Goal: Task Accomplishment & Management: Manage account settings

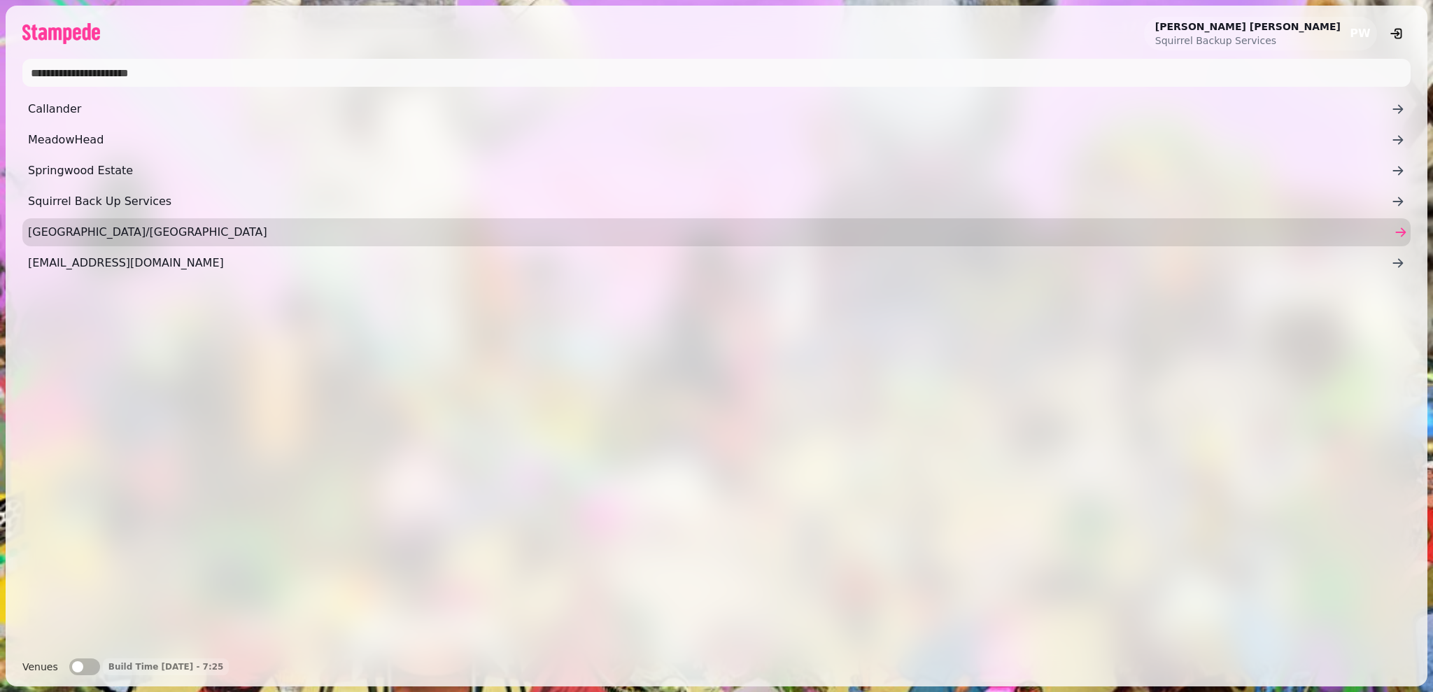
click at [143, 236] on span "Tantallon/Belhaven" at bounding box center [709, 232] width 1363 height 17
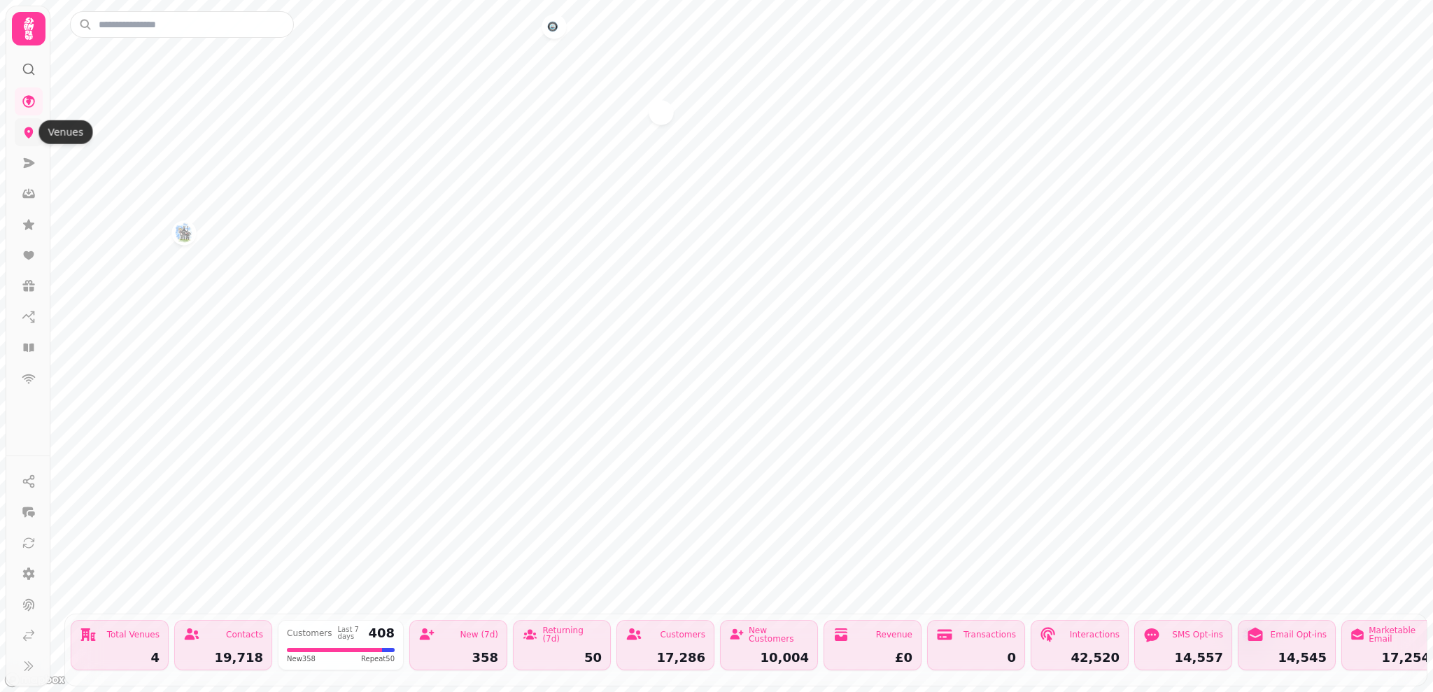
click at [34, 127] on icon at bounding box center [29, 132] width 14 height 14
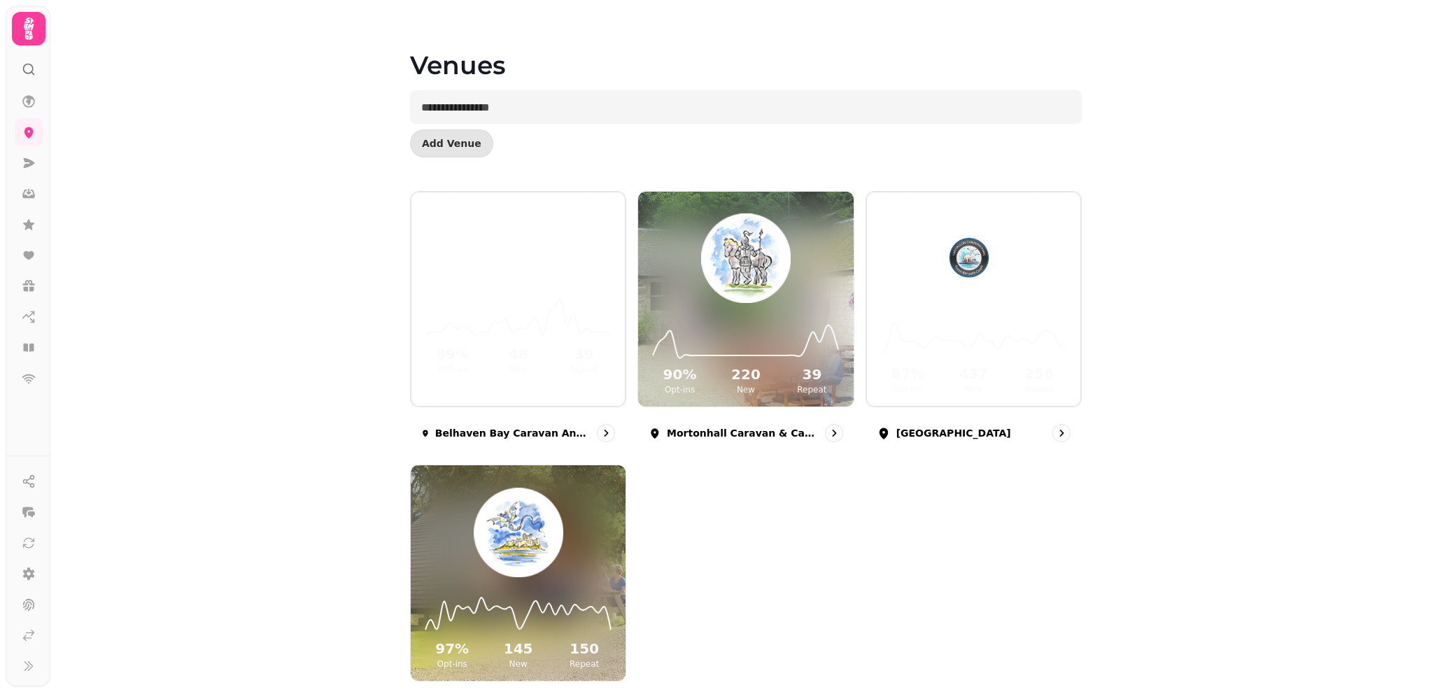
scroll to position [85, 0]
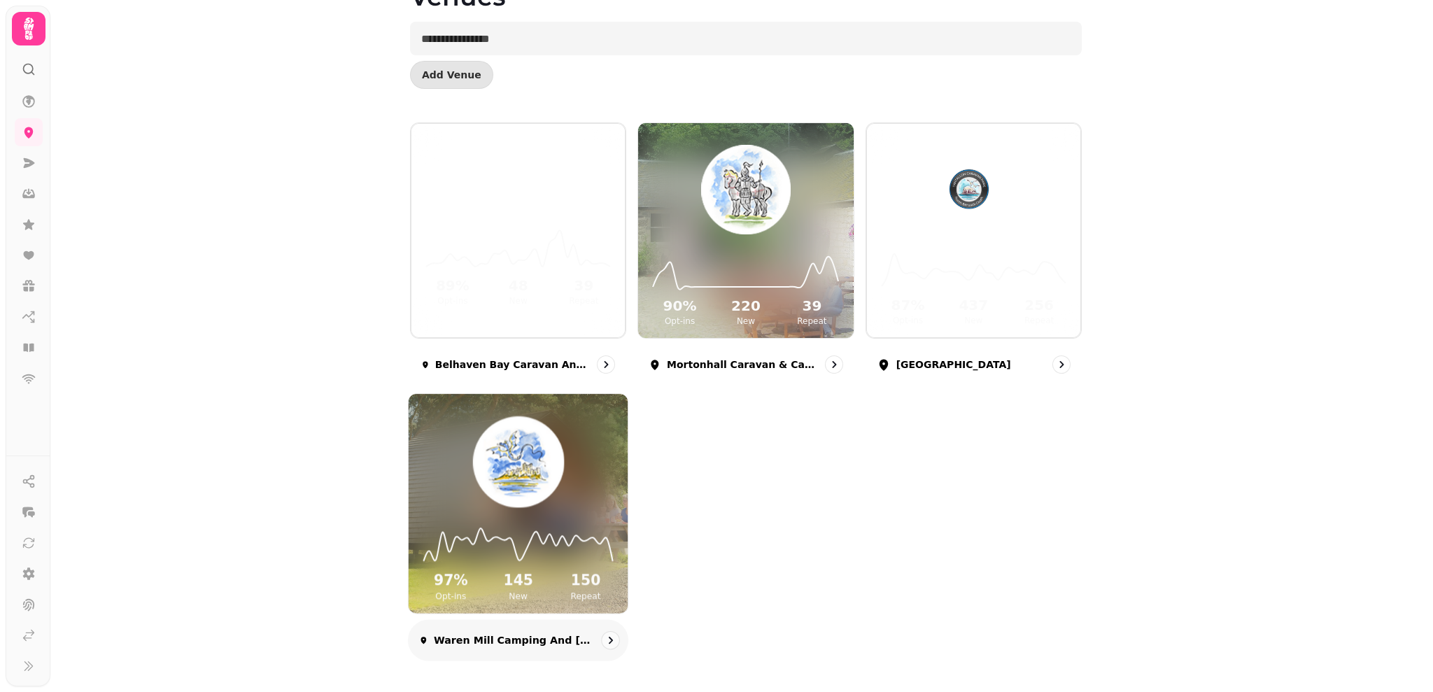
click at [599, 566] on div "97 % Opt-ins 145 New 150 Repeat" at bounding box center [518, 561] width 219 height 106
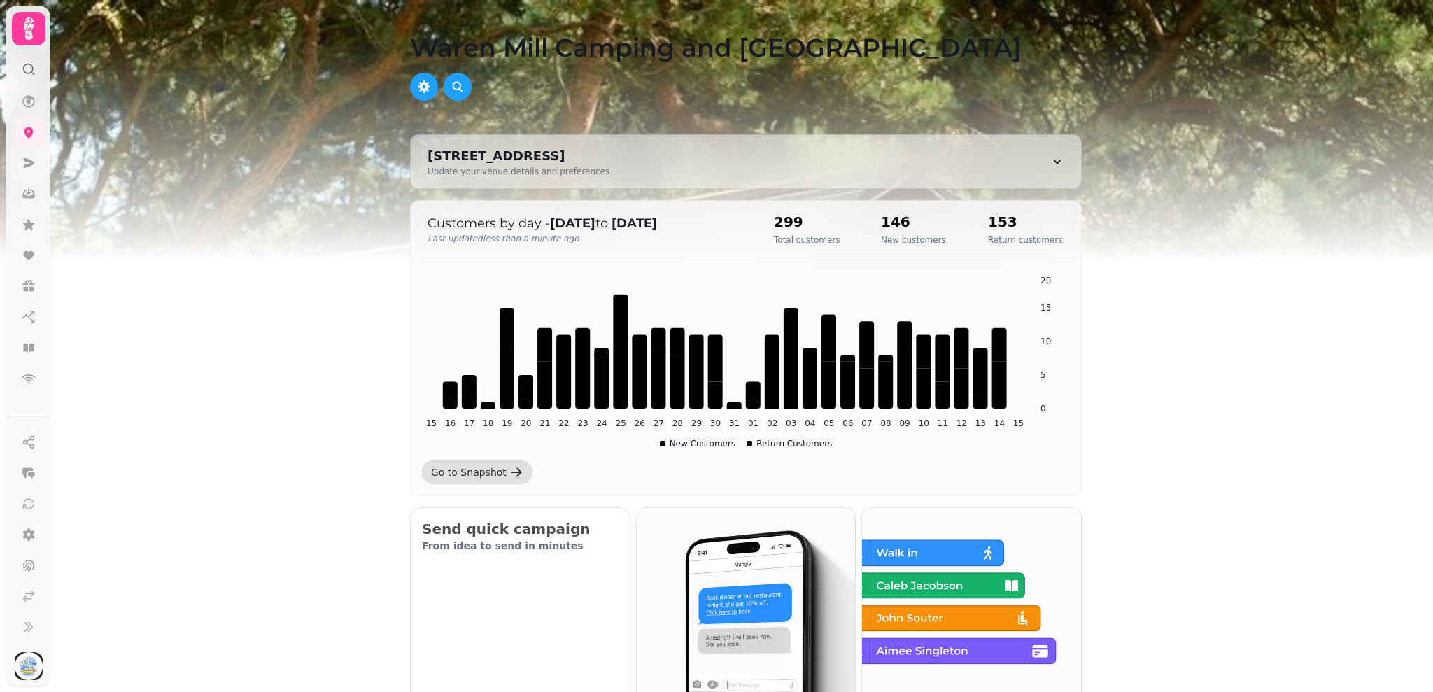
click at [1431, 188] on img at bounding box center [716, 175] width 1433 height 350
click at [1430, 341] on img at bounding box center [716, 175] width 1433 height 350
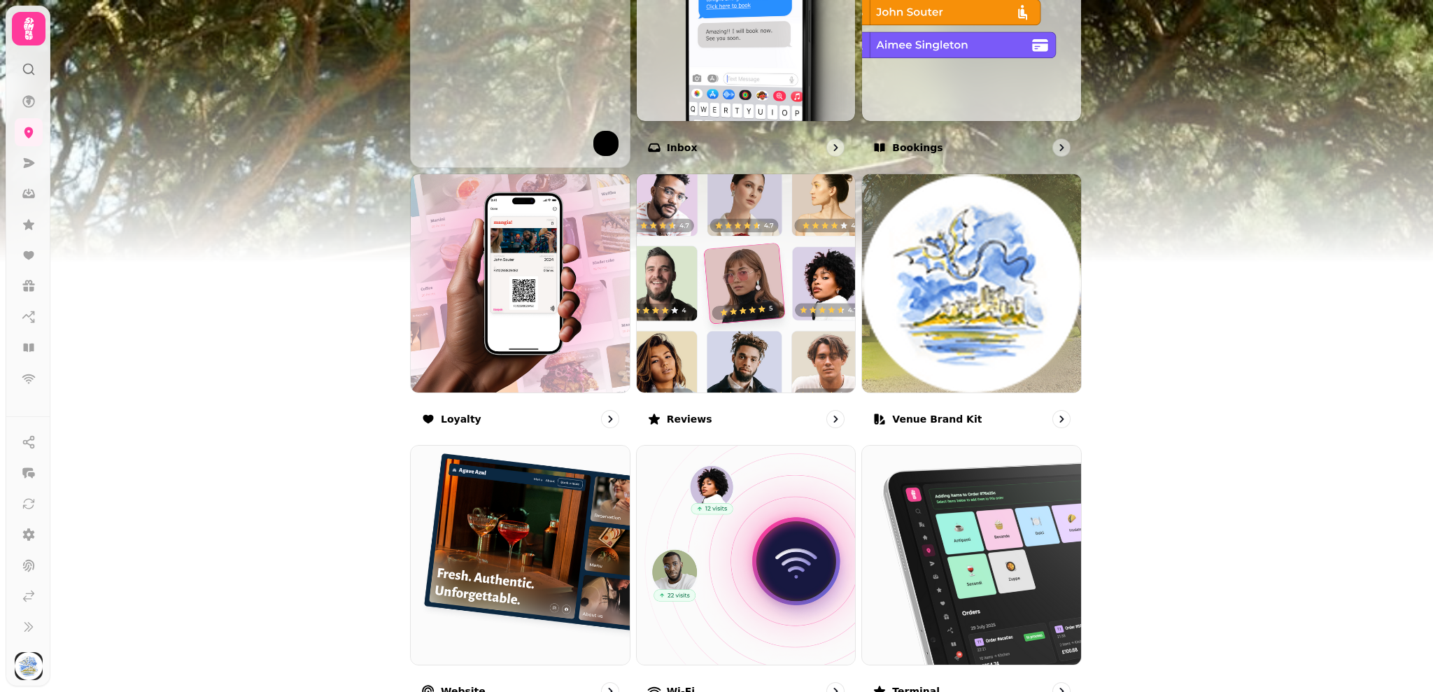
scroll to position [729, 0]
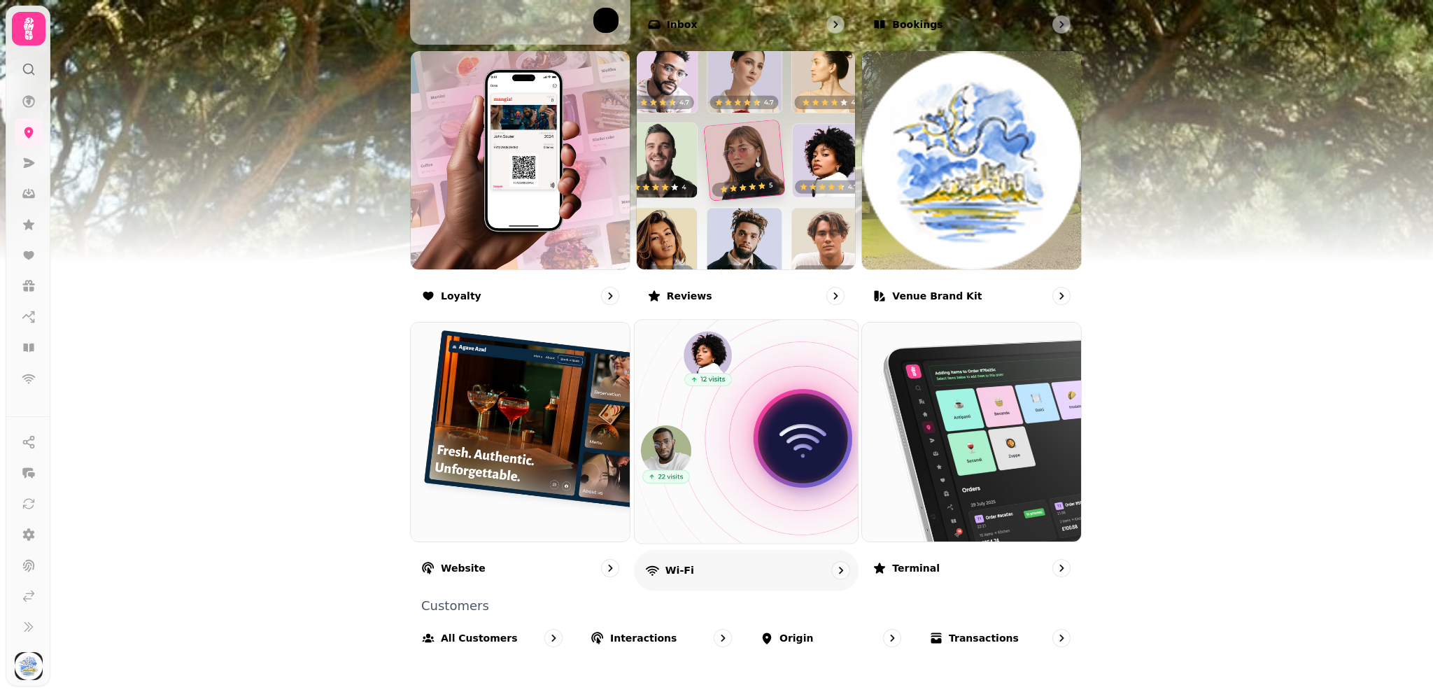
click at [688, 579] on div "Wi-Fi" at bounding box center [746, 570] width 225 height 41
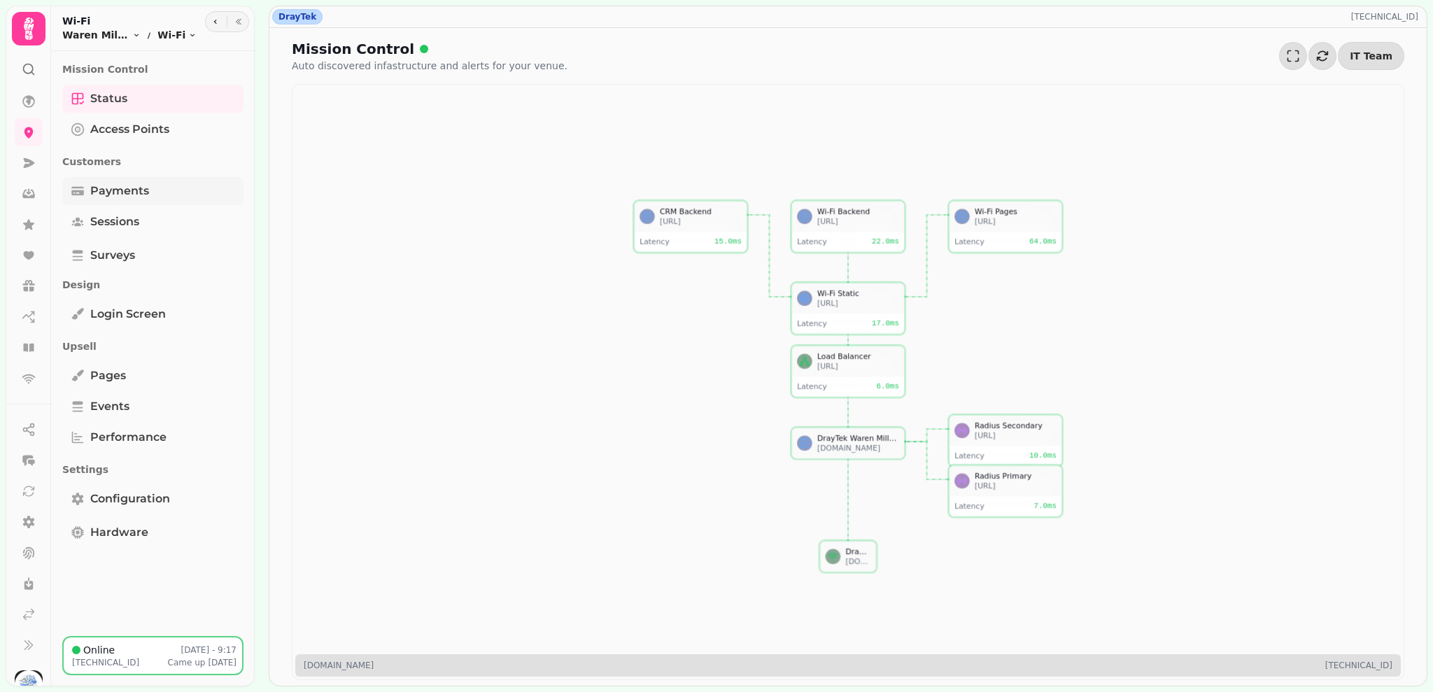
click at [121, 197] on span "Payments" at bounding box center [119, 191] width 59 height 17
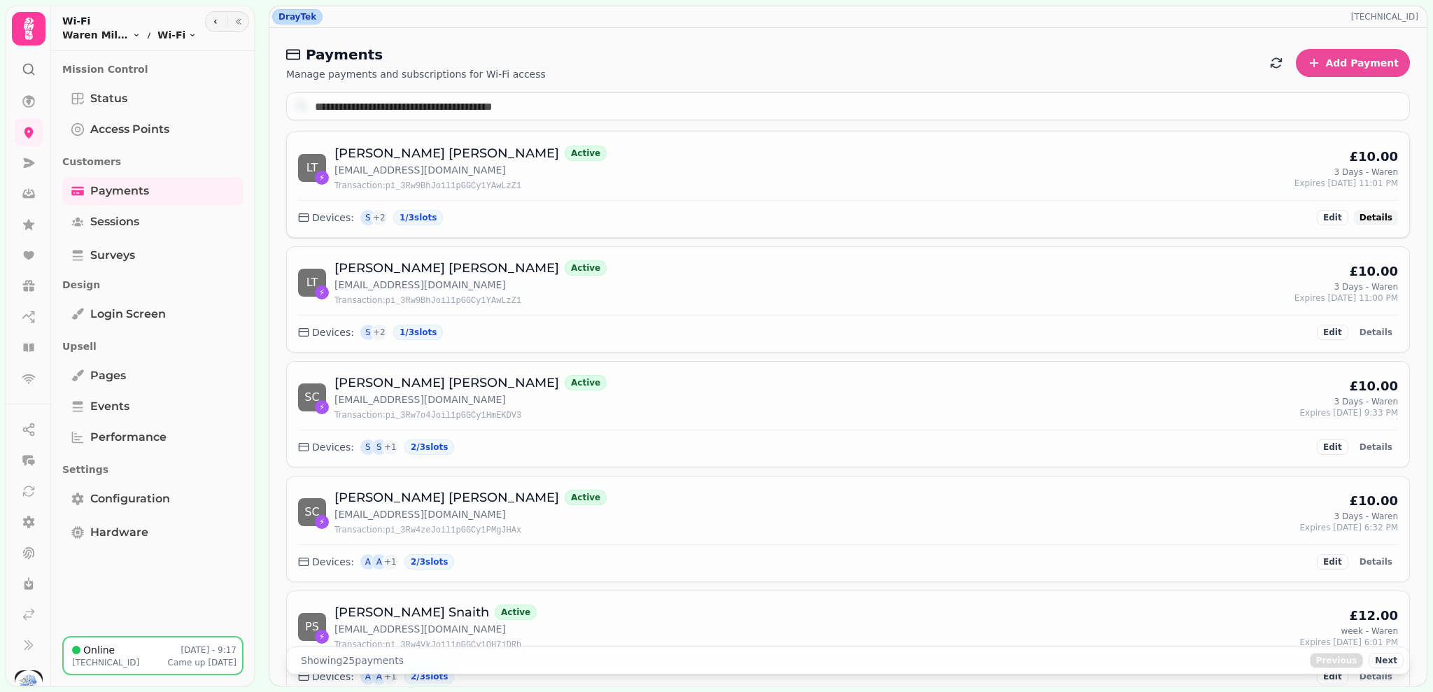
click at [1366, 220] on span "Details" at bounding box center [1376, 217] width 33 height 8
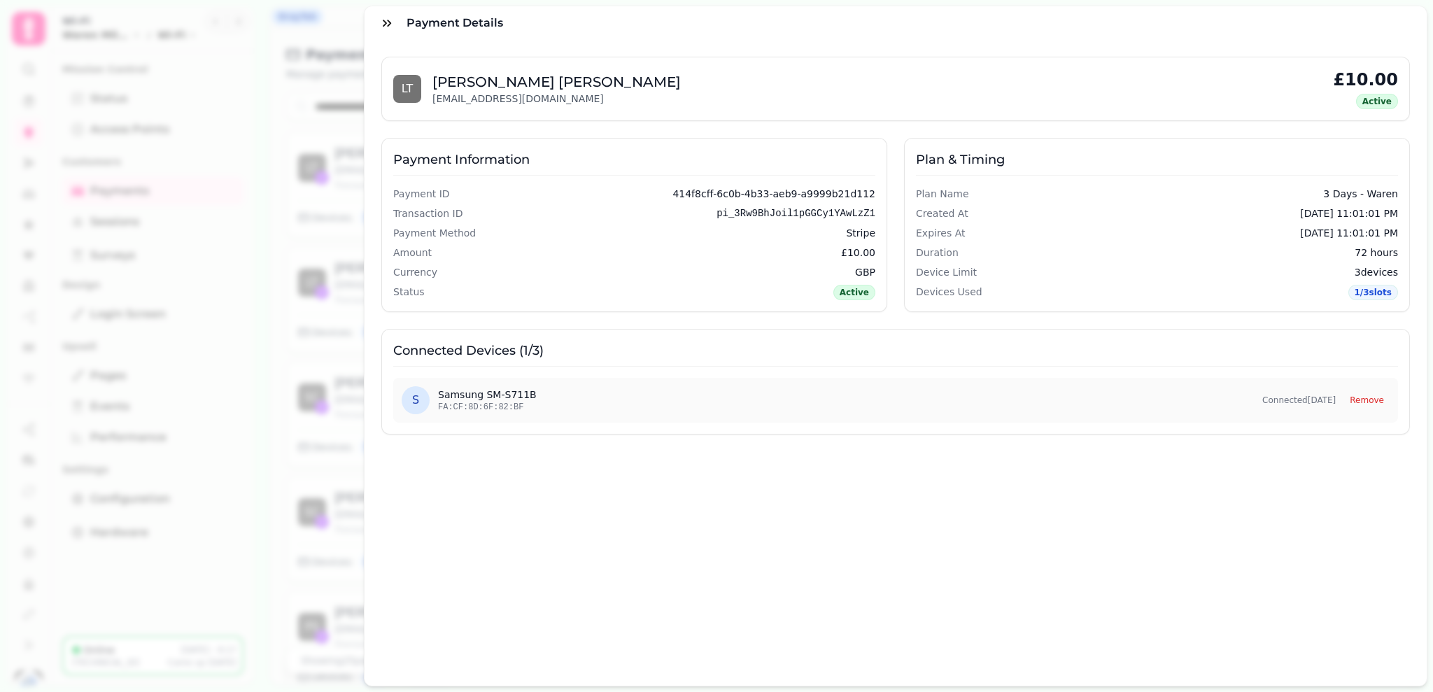
click at [453, 32] on div "Payment Details" at bounding box center [896, 23] width 1062 height 34
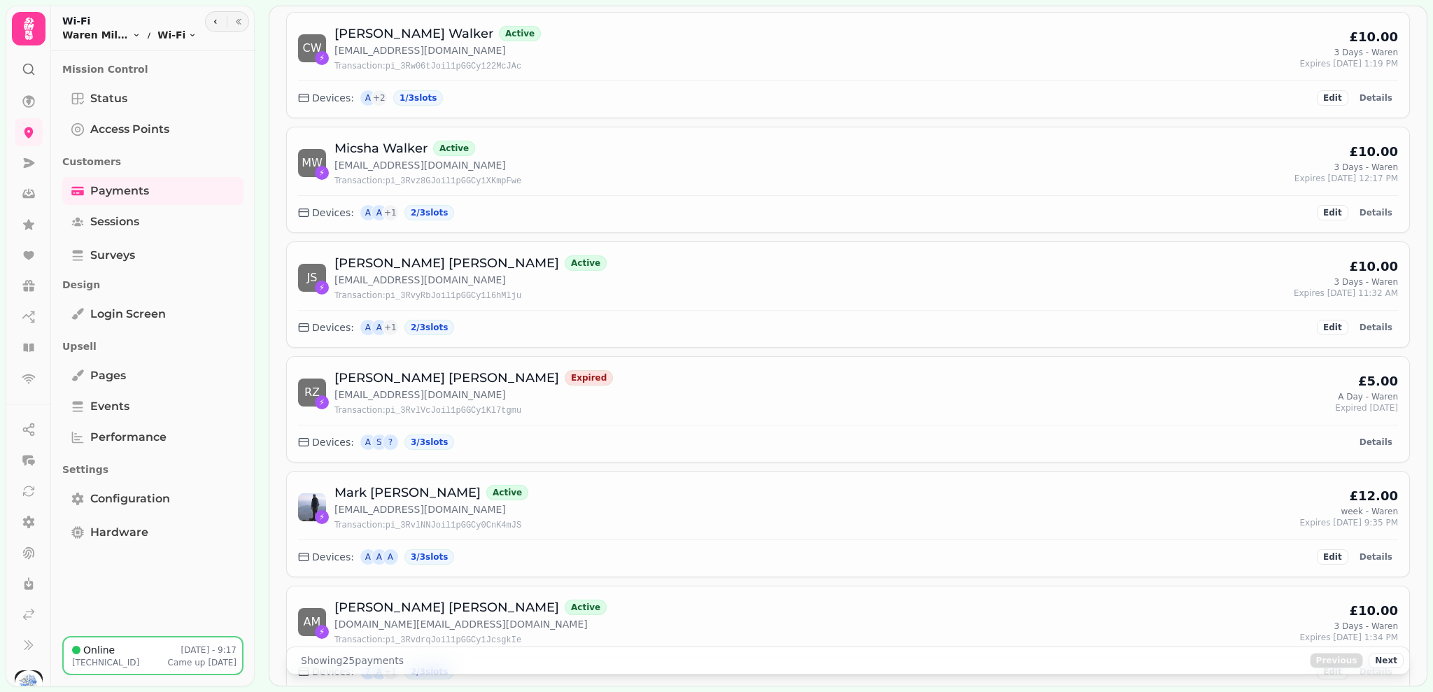
scroll to position [910, 0]
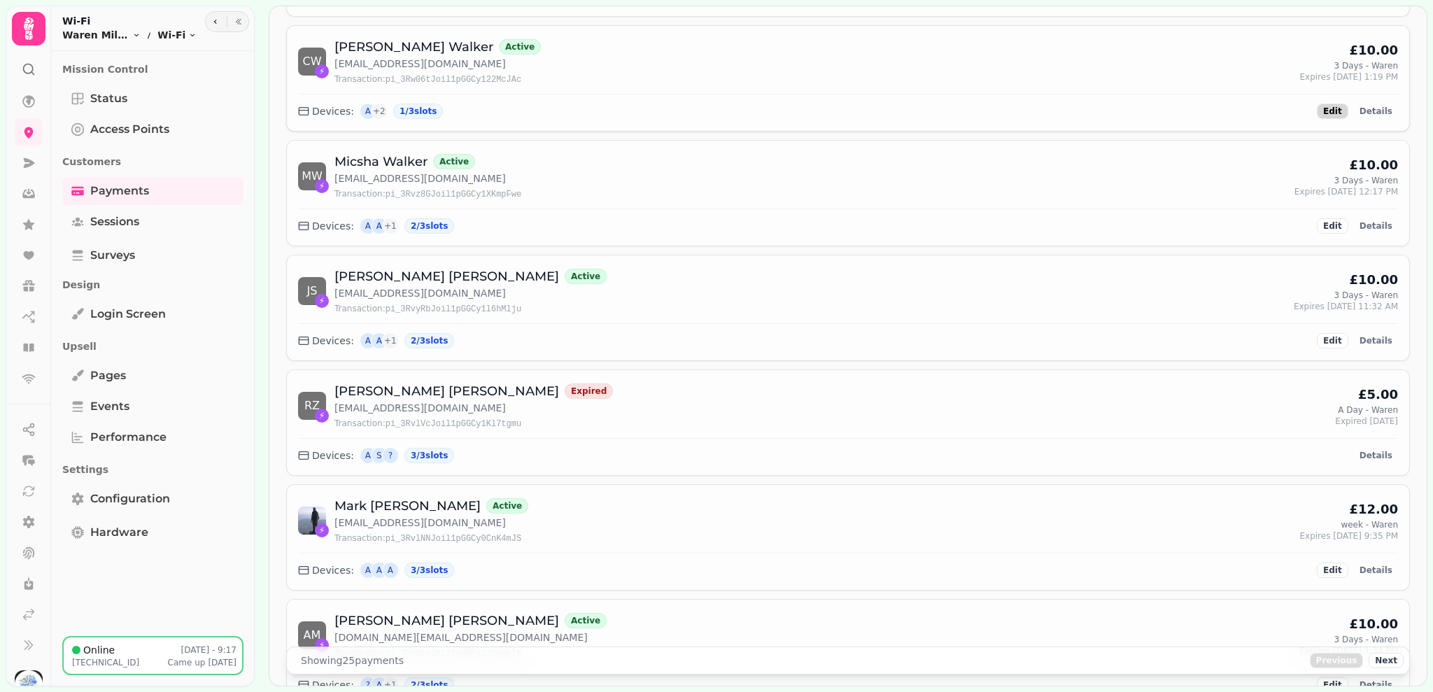
click at [1335, 118] on div "Edit Details" at bounding box center [1357, 111] width 81 height 15
click at [1335, 118] on button "Edit" at bounding box center [1332, 111] width 31 height 15
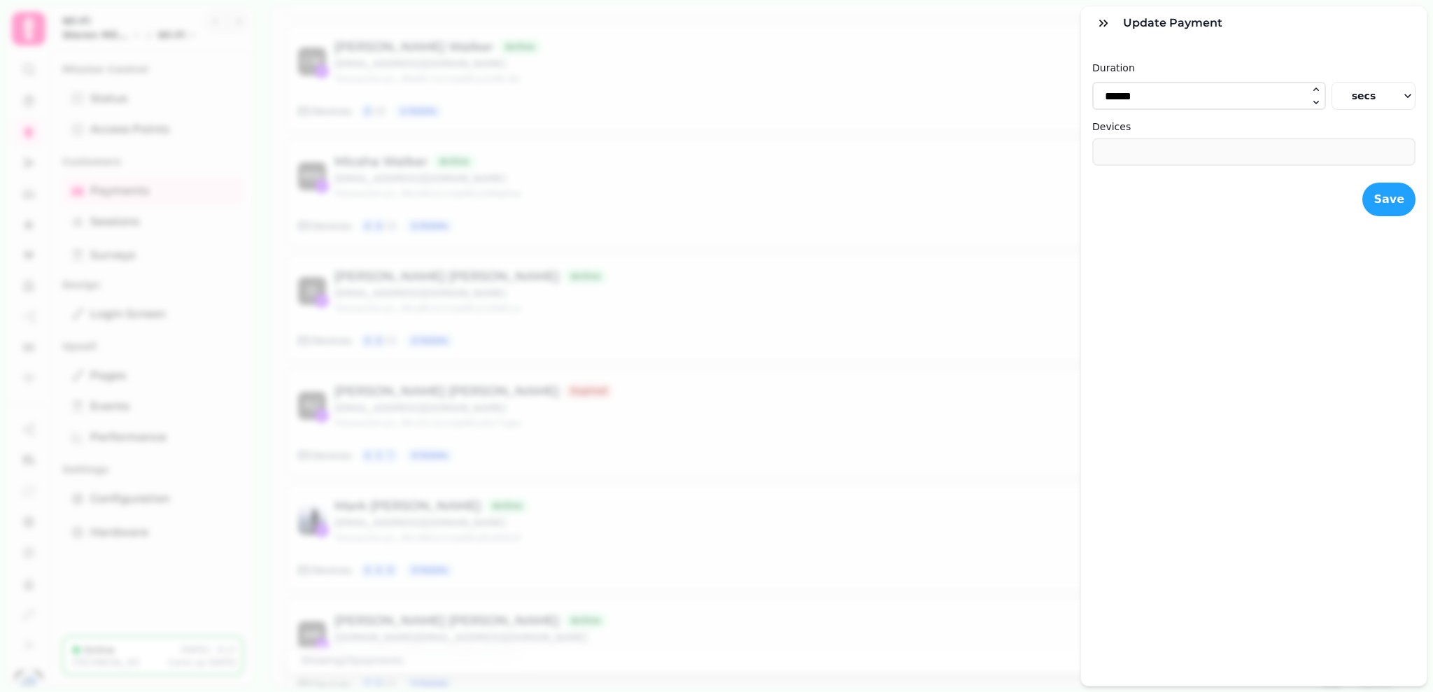
click at [1039, 133] on div "Update payment Duration ****** secs Devices * Save" at bounding box center [716, 357] width 1433 height 670
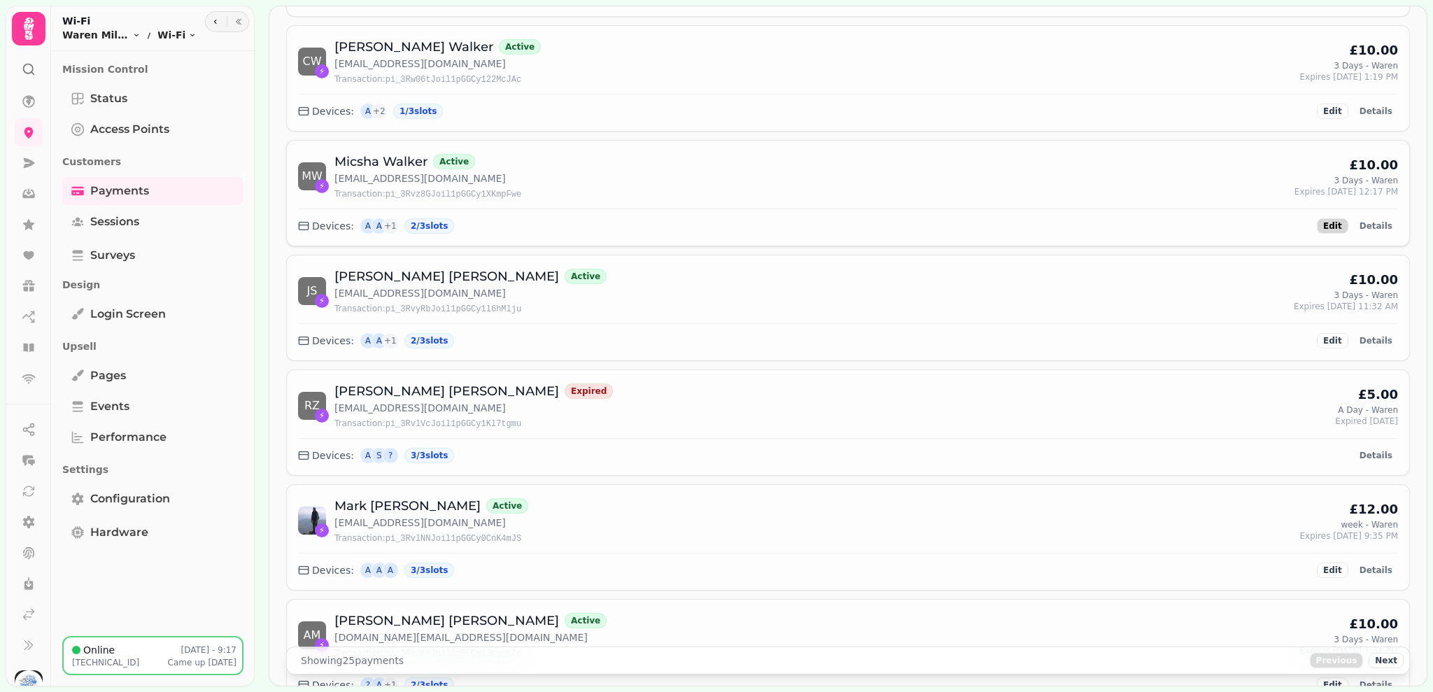
click at [1323, 227] on span "Edit" at bounding box center [1332, 226] width 19 height 8
click at [1368, 224] on span "Details" at bounding box center [1376, 226] width 33 height 8
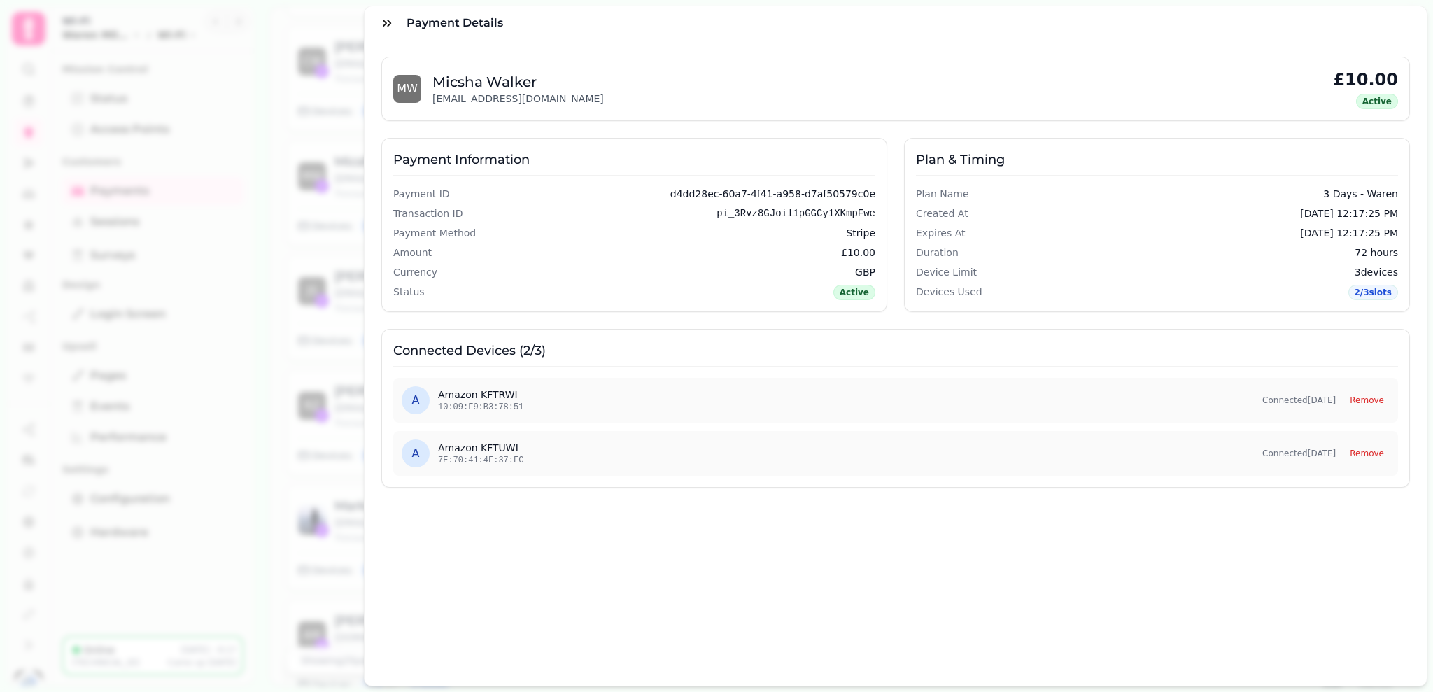
click at [1351, 29] on div "Payment Details" at bounding box center [896, 23] width 1062 height 34
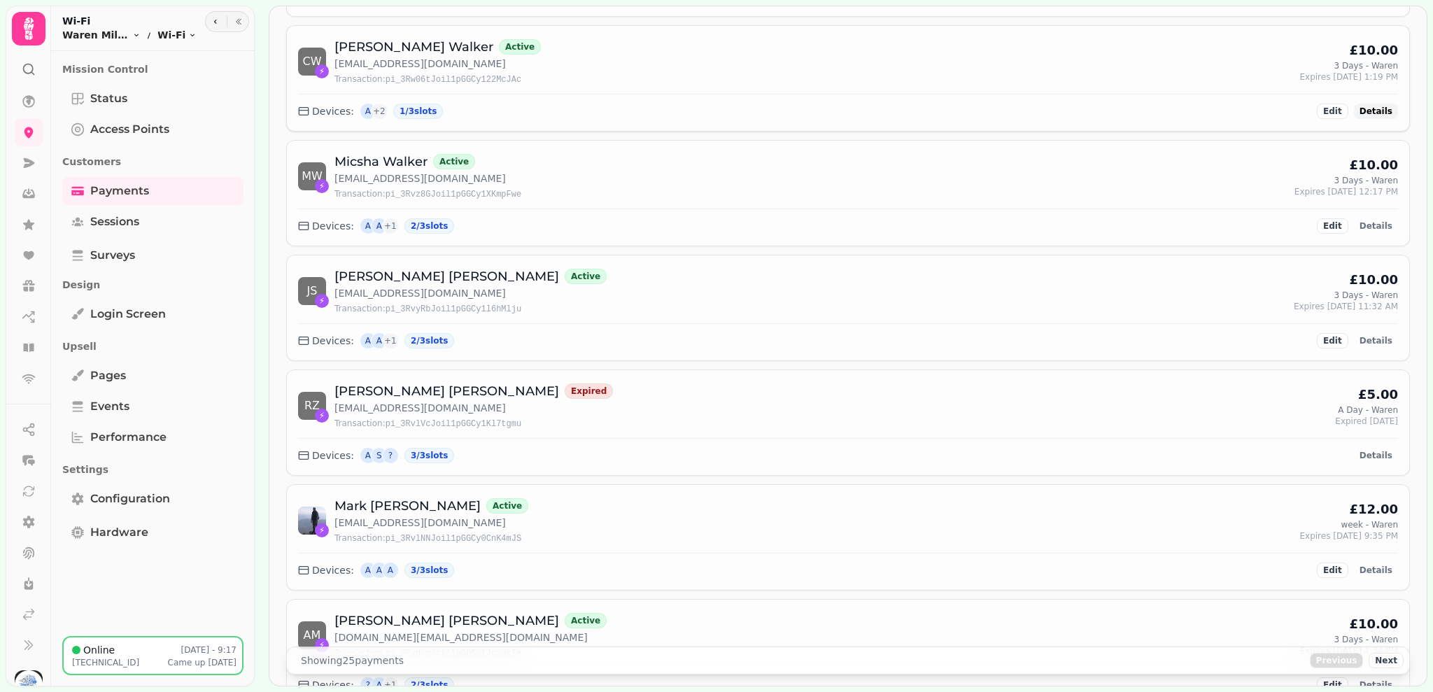
click at [1371, 108] on span "Details" at bounding box center [1376, 111] width 33 height 8
click at [1358, 335] on button "Details" at bounding box center [1376, 340] width 44 height 15
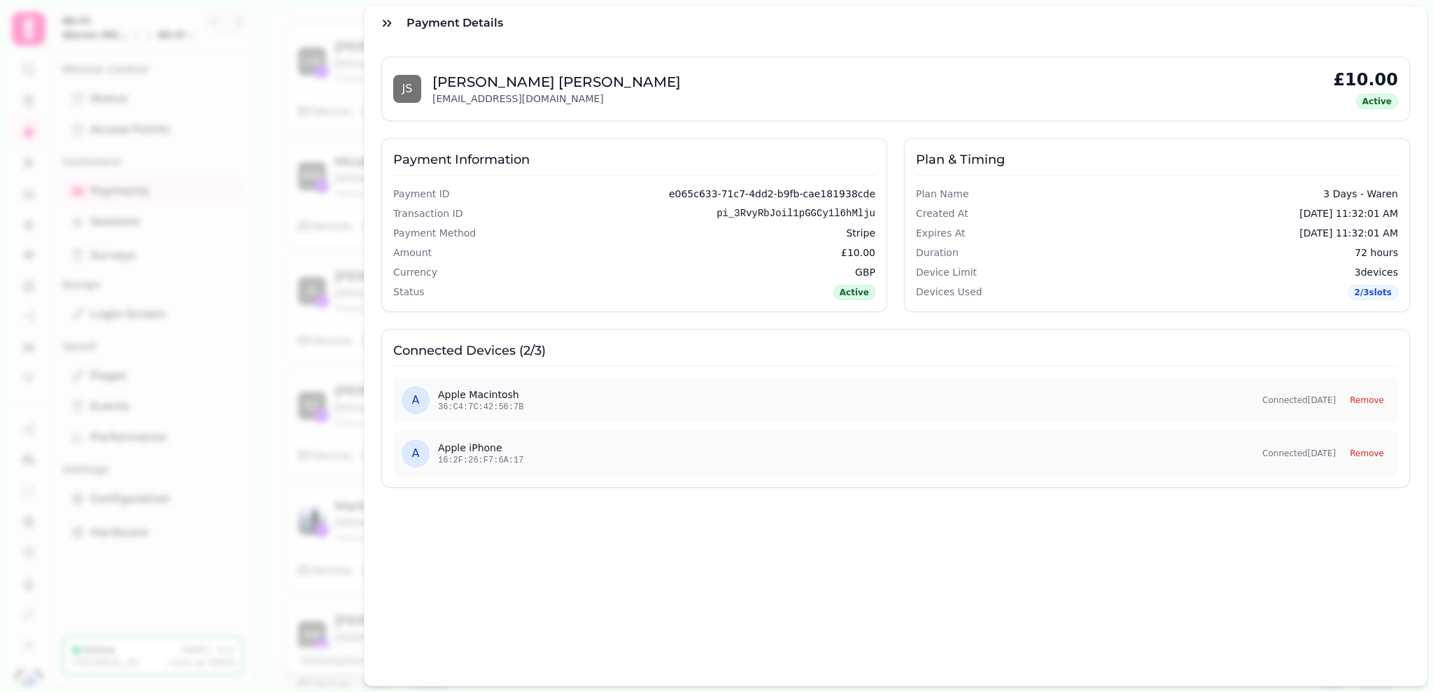
click at [1387, 173] on div "Plan & Timing Plan Name 3 Days - Waren Created At [DATE] 11:32:01 AM Expires At…" at bounding box center [1157, 225] width 506 height 174
